Goal: Task Accomplishment & Management: Complete application form

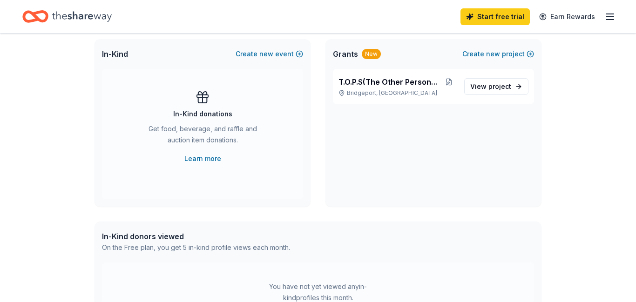
scroll to position [201, 0]
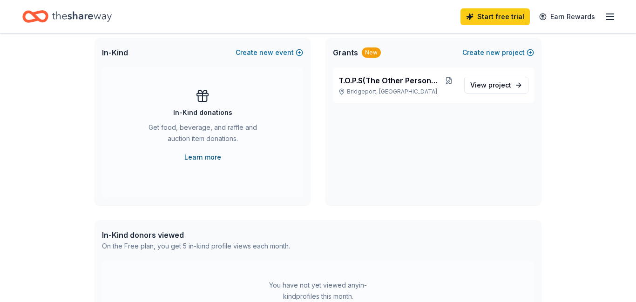
click at [204, 158] on link "Learn more" at bounding box center [202, 157] width 37 height 11
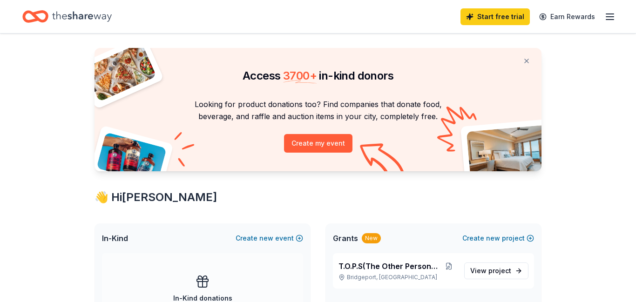
scroll to position [0, 0]
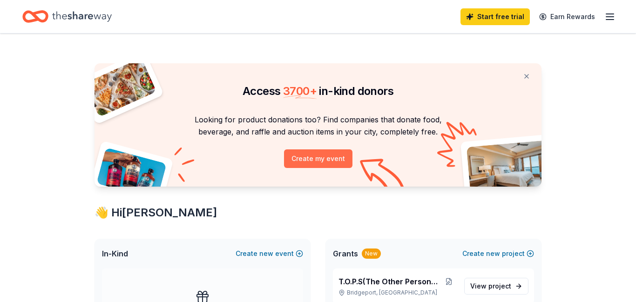
click at [329, 161] on button "Create my event" at bounding box center [318, 159] width 68 height 19
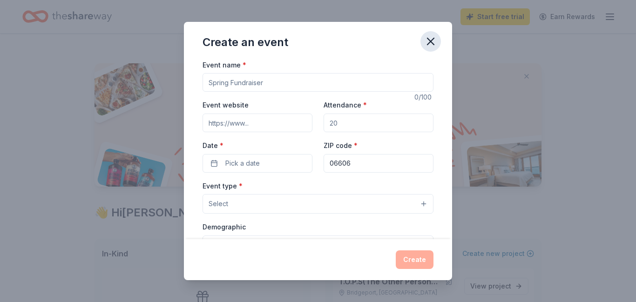
click at [429, 43] on icon "button" at bounding box center [430, 41] width 13 height 13
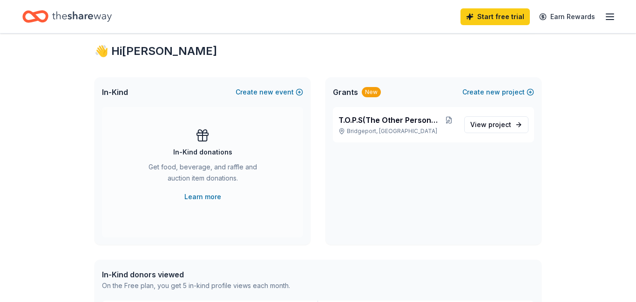
scroll to position [162, 0]
click at [531, 93] on button "Create new project" at bounding box center [499, 91] width 72 height 11
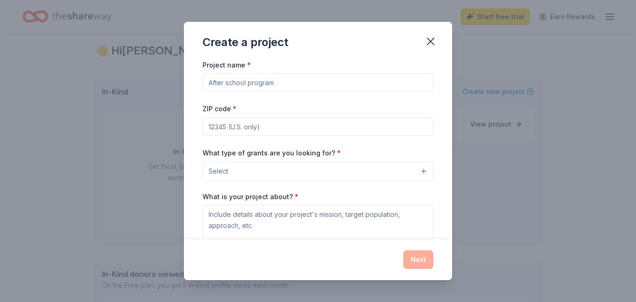
click at [423, 174] on button "Select" at bounding box center [318, 172] width 231 height 20
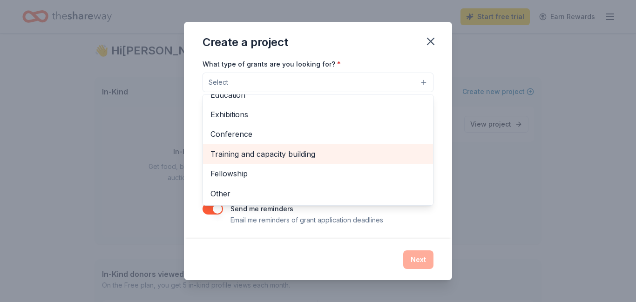
scroll to position [90, 0]
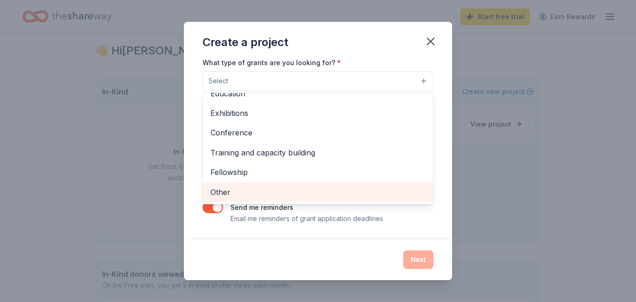
click at [306, 195] on span "Other" at bounding box center [318, 192] width 215 height 12
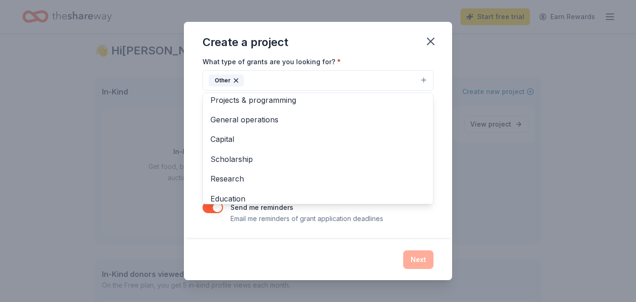
scroll to position [0, 0]
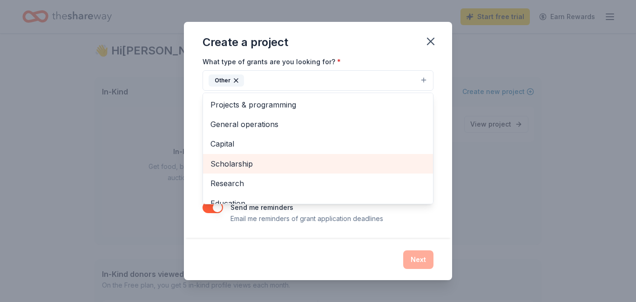
click at [367, 155] on div "Scholarship" at bounding box center [318, 164] width 230 height 20
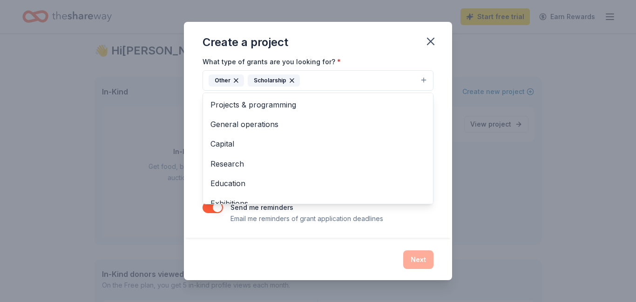
click at [292, 80] on icon "button" at bounding box center [291, 80] width 7 height 7
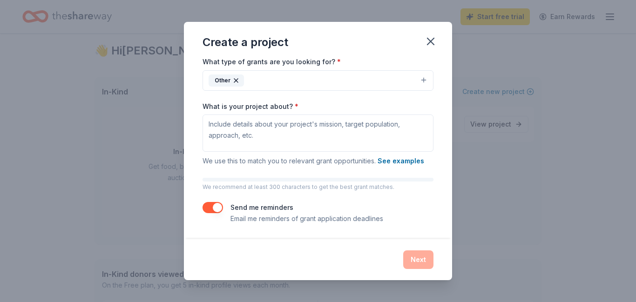
click at [261, 82] on button "Other" at bounding box center [318, 80] width 231 height 20
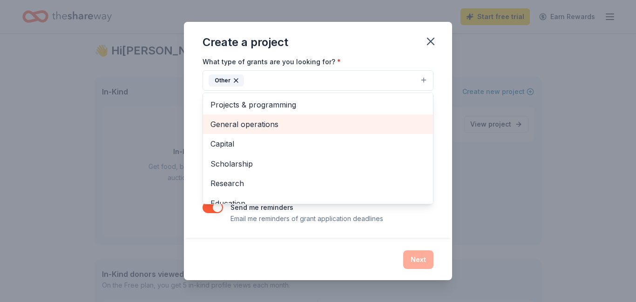
click at [241, 124] on span "General operations" at bounding box center [318, 124] width 215 height 12
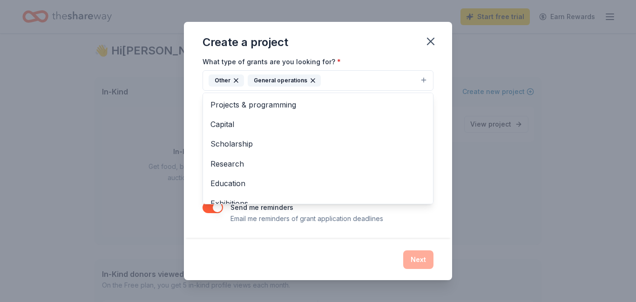
click at [402, 41] on div "Create a project Project name * ZIP code * What type of grants are you looking …" at bounding box center [318, 151] width 268 height 259
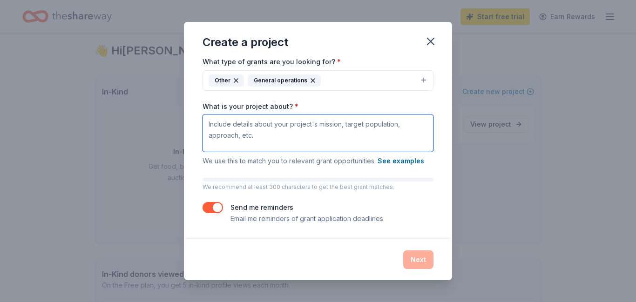
click at [263, 120] on textarea "What is your project about? *" at bounding box center [318, 133] width 231 height 37
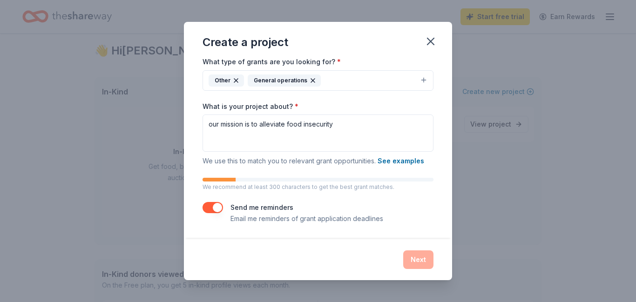
click at [419, 265] on div "Next" at bounding box center [318, 260] width 231 height 19
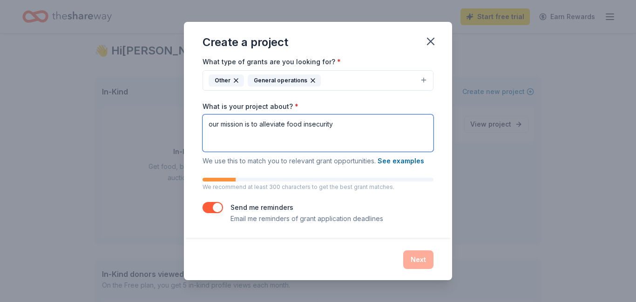
click at [351, 129] on textarea "our mission is to alleviate food insecurity" at bounding box center [318, 133] width 231 height 37
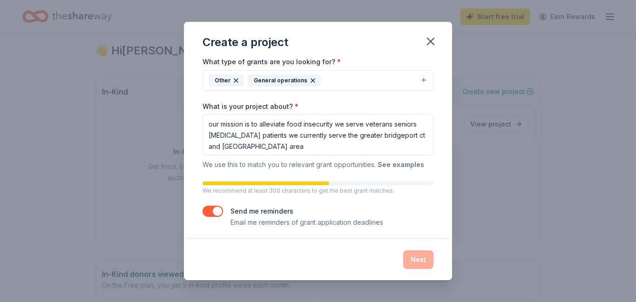
click at [406, 165] on button "See examples" at bounding box center [401, 164] width 47 height 11
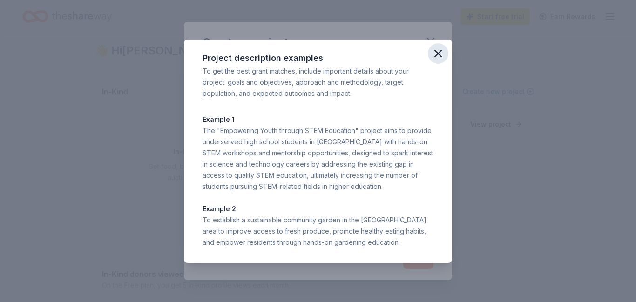
click at [438, 54] on icon "button" at bounding box center [438, 53] width 7 height 7
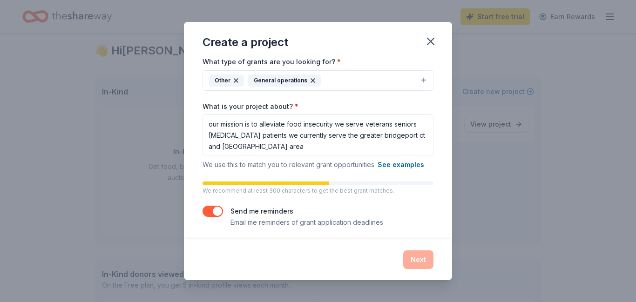
click at [417, 265] on div "Next" at bounding box center [318, 260] width 231 height 19
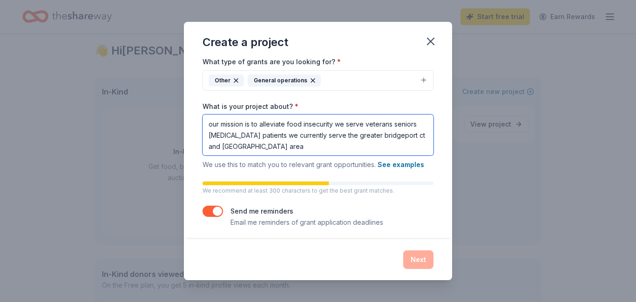
click at [236, 145] on textarea "our mission is to alleviate food insecurity we serve veterans seniors cancer pa…" at bounding box center [318, 135] width 231 height 41
click at [319, 149] on textarea "our mission is to alleviate food insecurity we serve veterans seniors cancer pa…" at bounding box center [318, 135] width 231 height 41
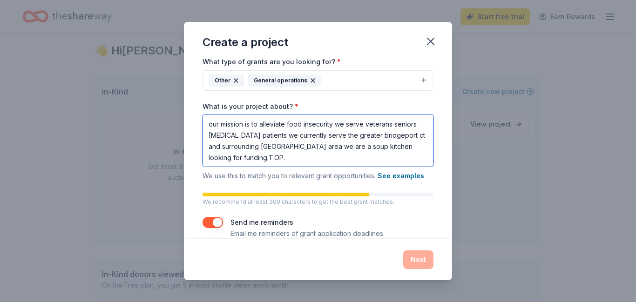
click at [243, 158] on textarea "our mission is to alleviate food insecurity we serve veterans seniors cancer pa…" at bounding box center [318, 141] width 231 height 52
click at [258, 159] on textarea "our mission is to alleviate food insecurity we serve veterans seniors cancer pa…" at bounding box center [318, 141] width 231 height 52
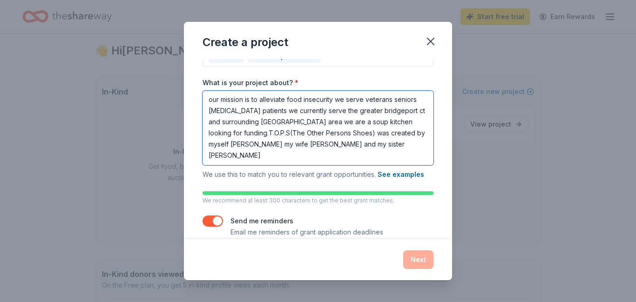
scroll to position [129, 0]
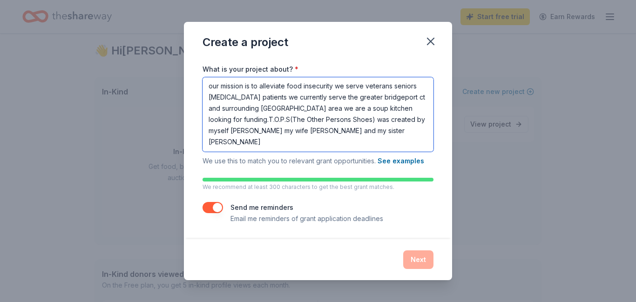
type textarea "our mission is to alleviate food insecurity we serve veterans seniors cancer pa…"
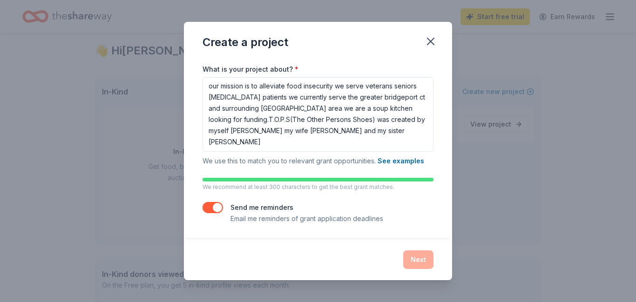
click at [216, 208] on button "button" at bounding box center [213, 207] width 20 height 11
click at [415, 264] on div "Next" at bounding box center [318, 260] width 231 height 19
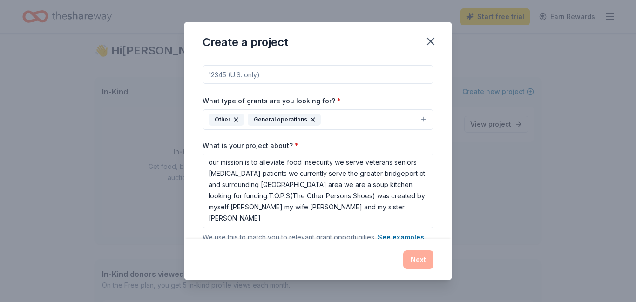
scroll to position [0, 0]
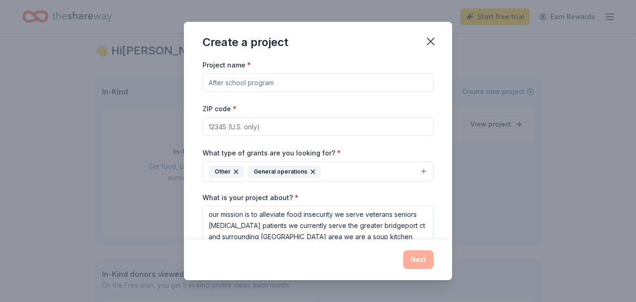
click at [275, 82] on input "Project name *" at bounding box center [318, 82] width 231 height 19
type input "T.O.P.S(The Other Persons Shoes)"
click at [295, 129] on input "ZIP code *" at bounding box center [318, 126] width 231 height 19
type input "06606"
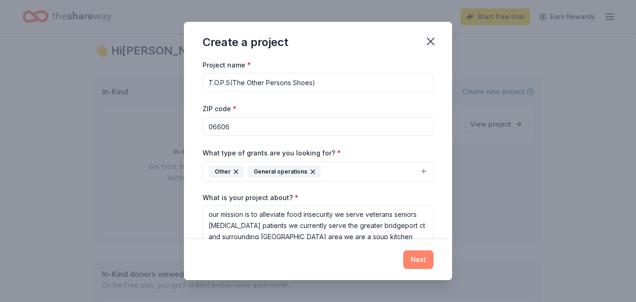
click at [415, 263] on button "Next" at bounding box center [418, 260] width 30 height 19
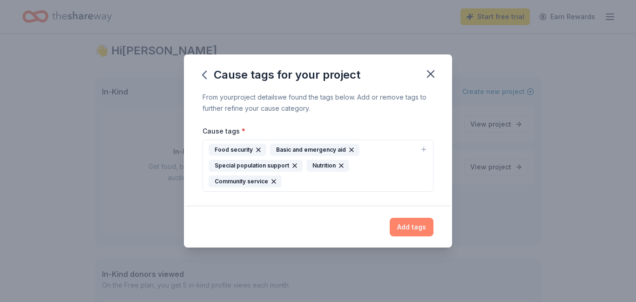
click at [420, 228] on button "Add tags" at bounding box center [412, 227] width 44 height 19
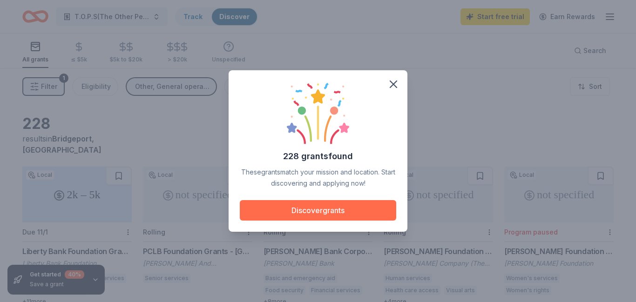
click at [326, 206] on button "Discover grants" at bounding box center [318, 210] width 157 height 20
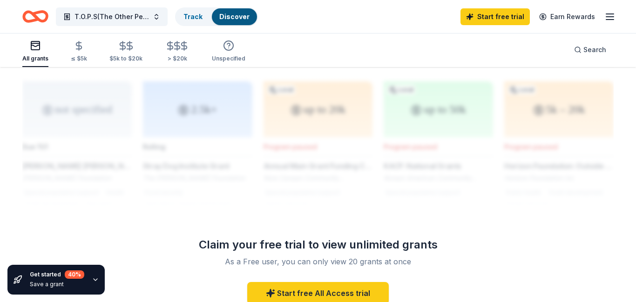
scroll to position [755, 0]
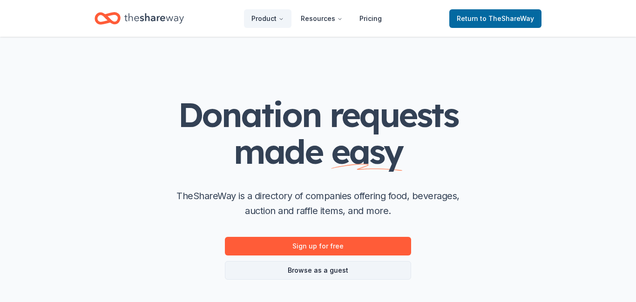
click at [319, 268] on link "Browse as a guest" at bounding box center [318, 270] width 186 height 19
click at [318, 272] on link "Browse as a guest" at bounding box center [318, 270] width 186 height 19
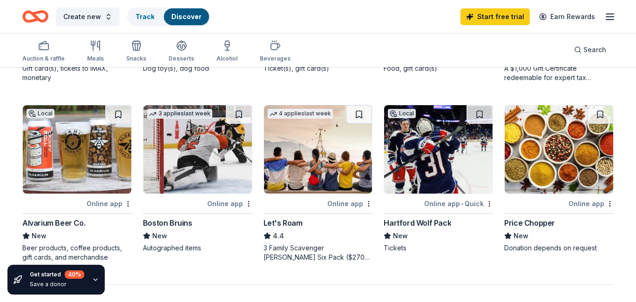
scroll to position [576, 0]
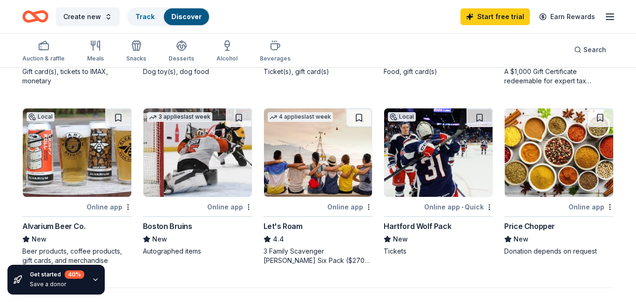
click at [590, 209] on div "Online app" at bounding box center [591, 207] width 45 height 12
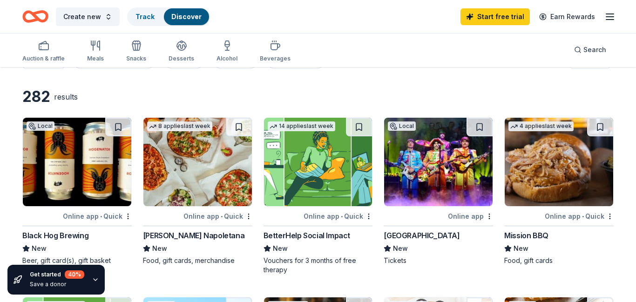
scroll to position [0, 0]
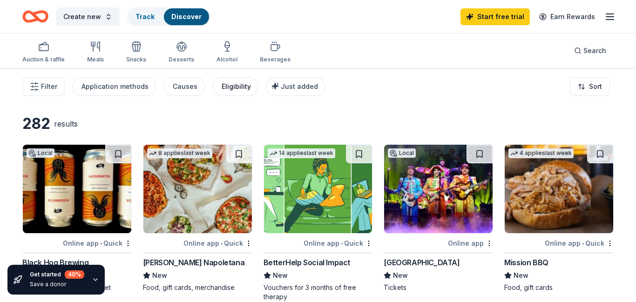
click at [233, 88] on div "Eligibility" at bounding box center [236, 86] width 29 height 11
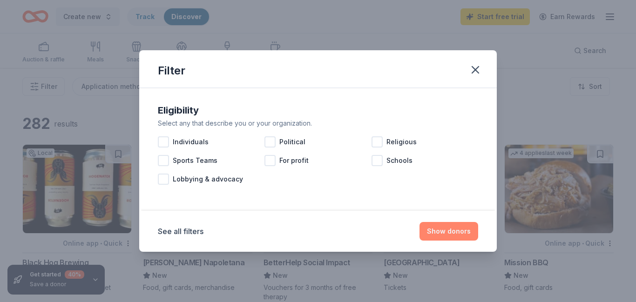
click at [452, 232] on button "Show donors" at bounding box center [449, 231] width 59 height 19
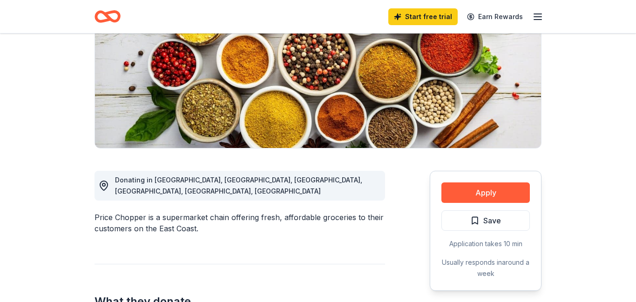
scroll to position [135, 0]
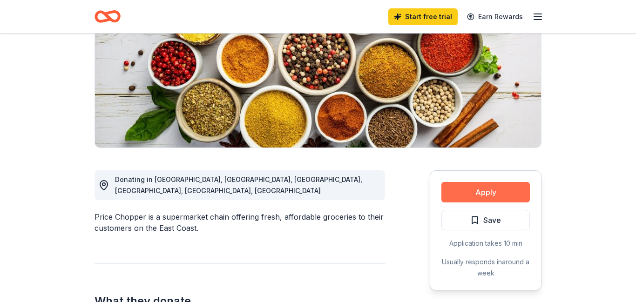
click at [487, 192] on button "Apply" at bounding box center [486, 192] width 88 height 20
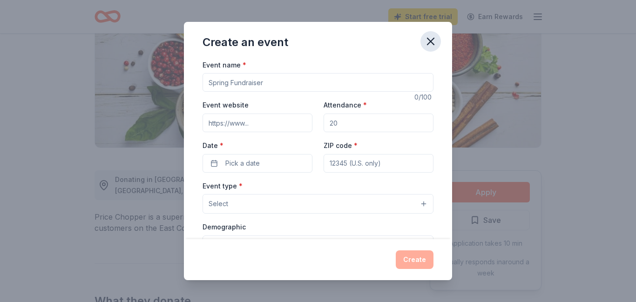
click at [432, 39] on icon "button" at bounding box center [430, 41] width 13 height 13
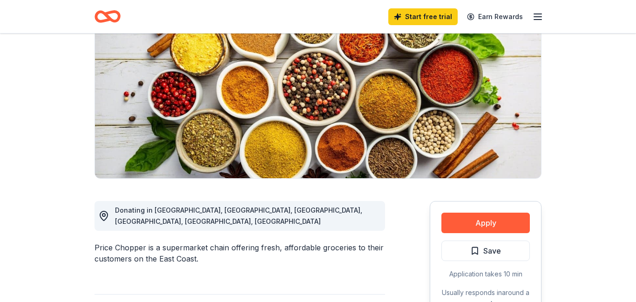
scroll to position [107, 0]
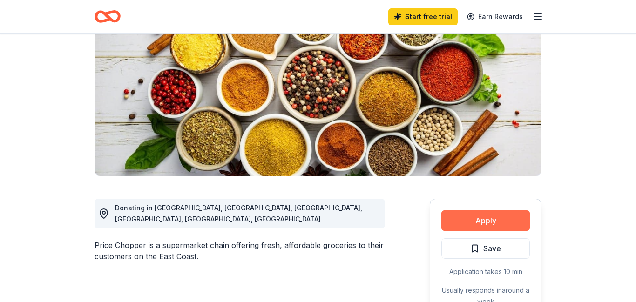
click at [478, 221] on button "Apply" at bounding box center [486, 221] width 88 height 20
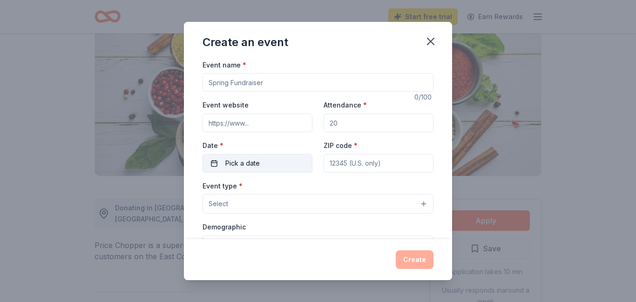
click at [244, 163] on span "Pick a date" at bounding box center [242, 163] width 34 height 11
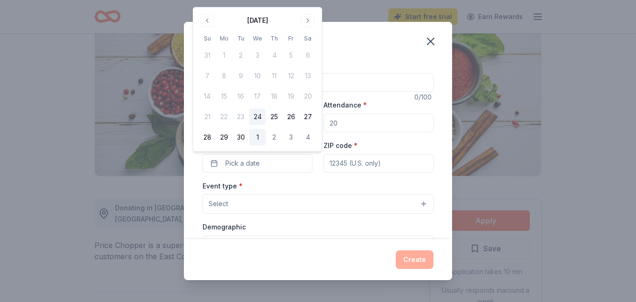
click at [259, 137] on button "1" at bounding box center [257, 137] width 17 height 17
click at [358, 165] on input "ZIP code *" at bounding box center [379, 163] width 110 height 19
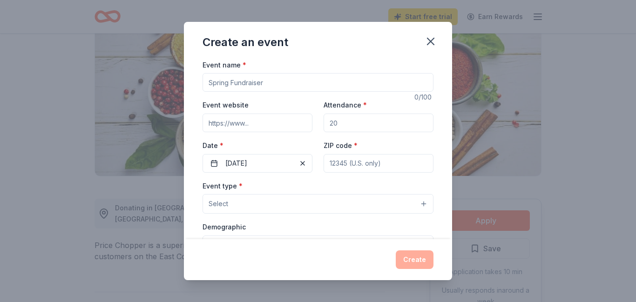
type input "06606"
click at [355, 122] on input "Attendance *" at bounding box center [379, 123] width 110 height 19
click at [432, 42] on icon "button" at bounding box center [430, 41] width 13 height 13
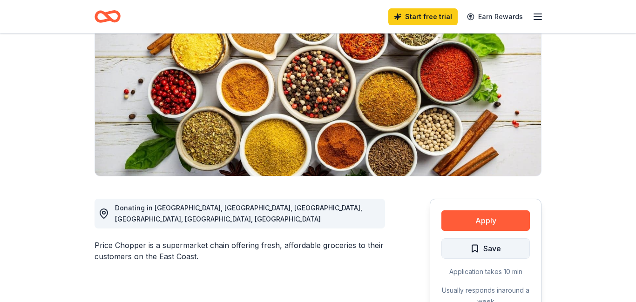
click at [475, 250] on span "Save" at bounding box center [485, 249] width 31 height 12
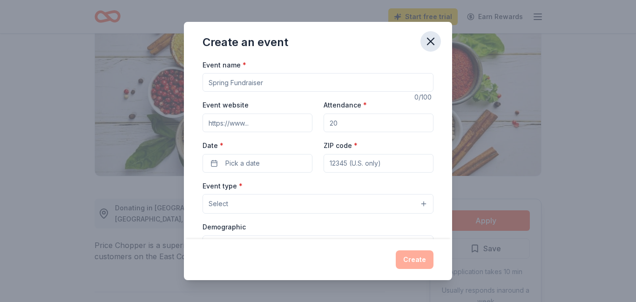
click at [434, 45] on icon "button" at bounding box center [430, 41] width 13 height 13
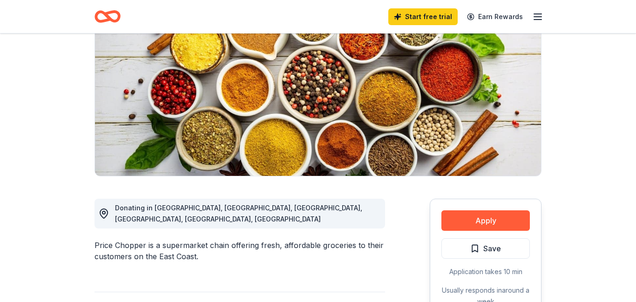
click at [432, 45] on icon "button" at bounding box center [425, 47] width 13 height 13
click at [434, 45] on img at bounding box center [318, 87] width 446 height 178
